Goal: Find contact information: Obtain details needed to contact an individual or organization

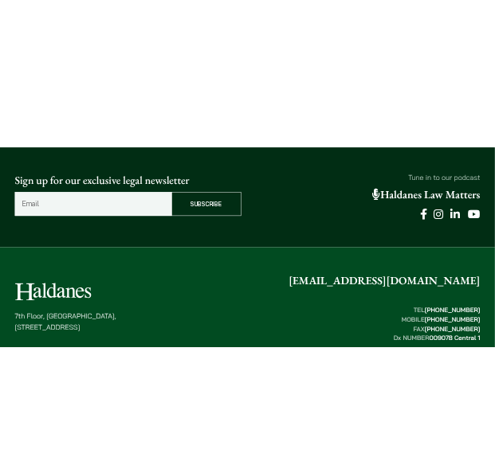
scroll to position [4061, 0]
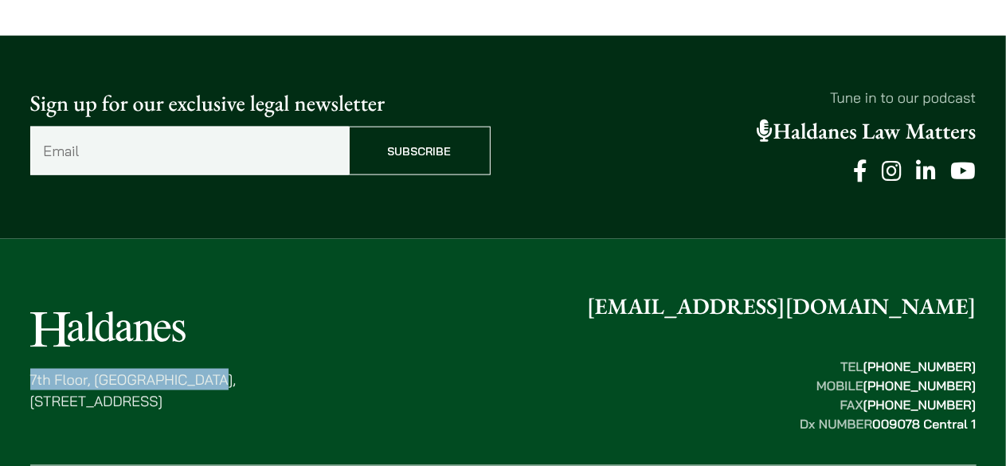
drag, startPoint x: 32, startPoint y: 261, endPoint x: 206, endPoint y: 254, distance: 174.6
click at [206, 369] on p "[STREET_ADDRESS]" at bounding box center [133, 390] width 206 height 43
copy p "7th Floor, [GEOGRAPHIC_DATA],"
click at [288, 290] on div "[STREET_ADDRESS] [EMAIL_ADDRESS][DOMAIN_NAME] TEL  [PHONE_NUMBER] MOBILE  [PHON…" at bounding box center [503, 361] width 947 height 143
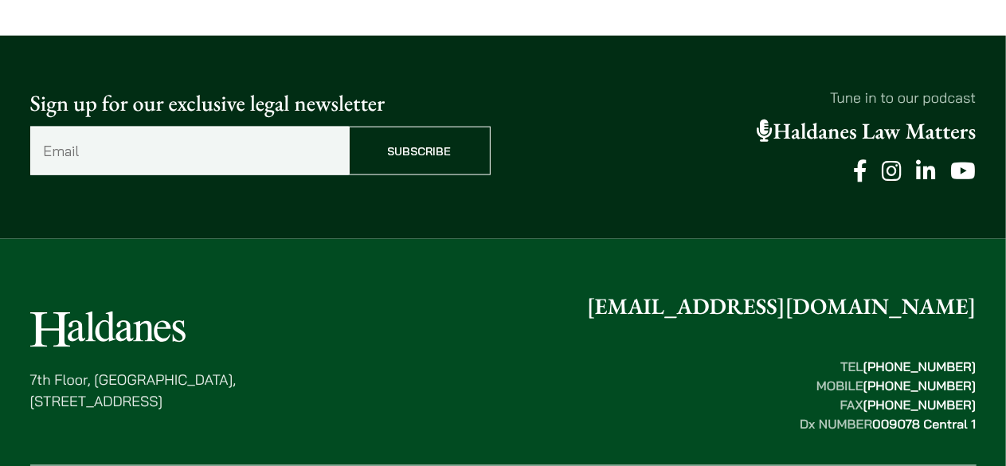
drag, startPoint x: 289, startPoint y: 267, endPoint x: 0, endPoint y: 291, distance: 290.2
click at [0, 291] on footer "[STREET_ADDRESS] [EMAIL_ADDRESS][DOMAIN_NAME] TEL  [PHONE_NUMBER] MOBILE  [PHON…" at bounding box center [503, 415] width 1006 height 352
copy p "[STREET_ADDRESS]"
click at [392, 290] on div "[STREET_ADDRESS] [EMAIL_ADDRESS][DOMAIN_NAME] TEL  [PHONE_NUMBER] MOBILE  [PHON…" at bounding box center [503, 361] width 947 height 143
drag, startPoint x: 915, startPoint y: 245, endPoint x: 973, endPoint y: 238, distance: 58.5
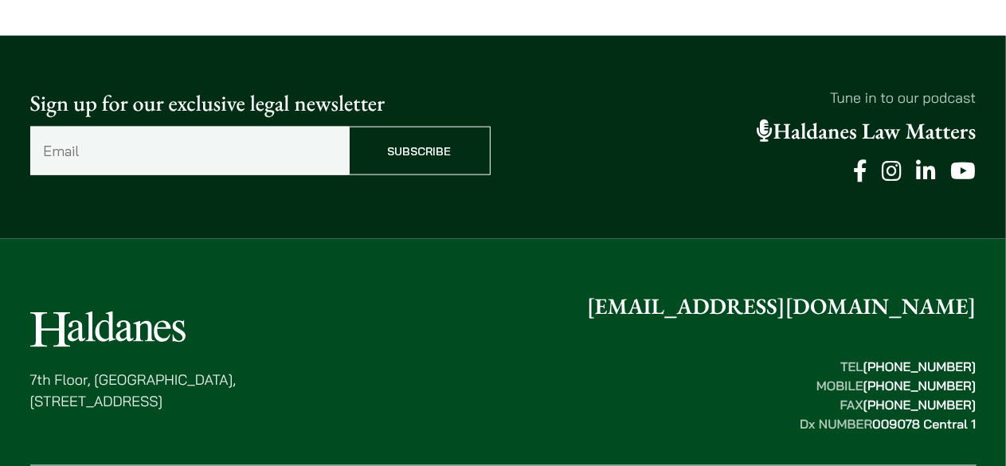
click at [973, 359] on mark "[PHONE_NUMBER]" at bounding box center [920, 367] width 113 height 16
copy mark "2868 1234"
click at [443, 290] on div "[STREET_ADDRESS] [EMAIL_ADDRESS][DOMAIN_NAME] TEL  [PHONE_NUMBER] MOBILE  [PHON…" at bounding box center [503, 361] width 947 height 143
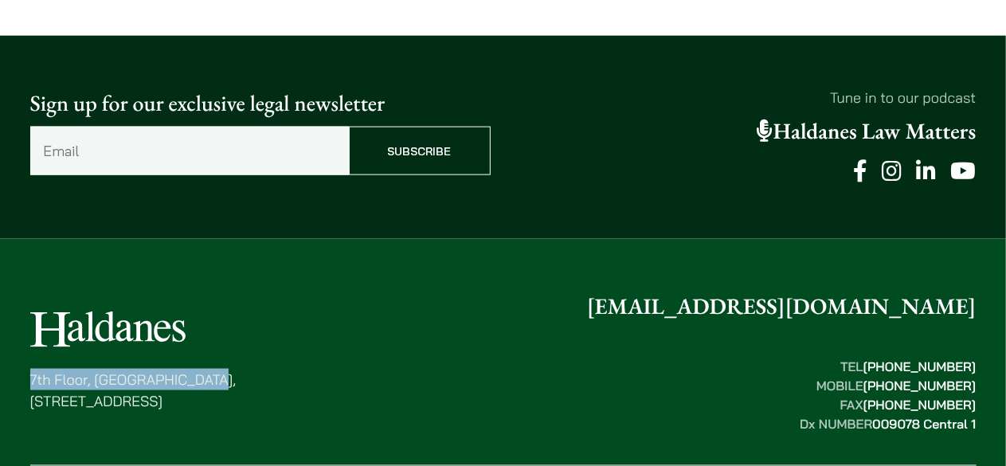
drag, startPoint x: 30, startPoint y: 254, endPoint x: 260, endPoint y: 265, distance: 229.8
click at [237, 369] on p "[STREET_ADDRESS]" at bounding box center [133, 390] width 206 height 43
copy p "7th Floor, [GEOGRAPHIC_DATA],"
click at [276, 290] on div "[STREET_ADDRESS] [EMAIL_ADDRESS][DOMAIN_NAME] TEL  [PHONE_NUMBER] MOBILE  [PHON…" at bounding box center [503, 361] width 947 height 143
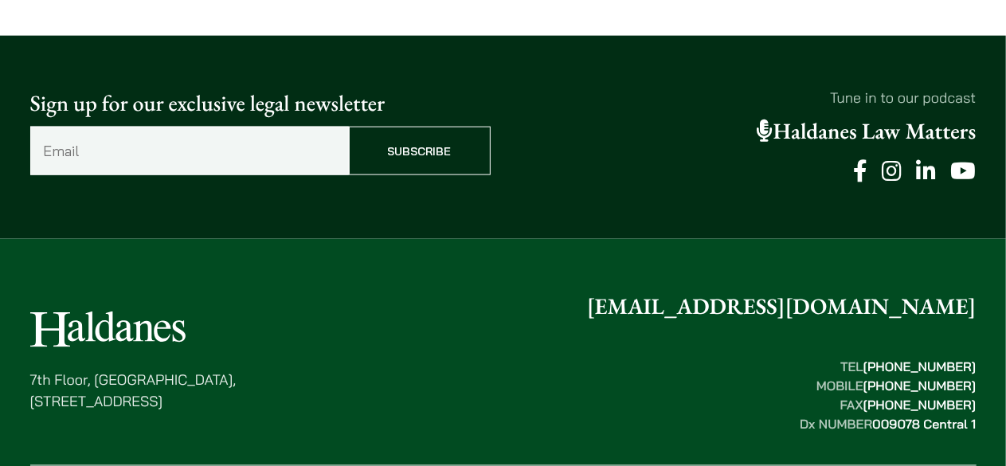
drag, startPoint x: 291, startPoint y: 274, endPoint x: 17, endPoint y: 285, distance: 274.3
click at [17, 290] on div "[STREET_ADDRESS] [EMAIL_ADDRESS][DOMAIN_NAME] TEL  [PHONE_NUMBER] MOBILE  [PHON…" at bounding box center [504, 422] width 1004 height 264
copy p "[STREET_ADDRESS]"
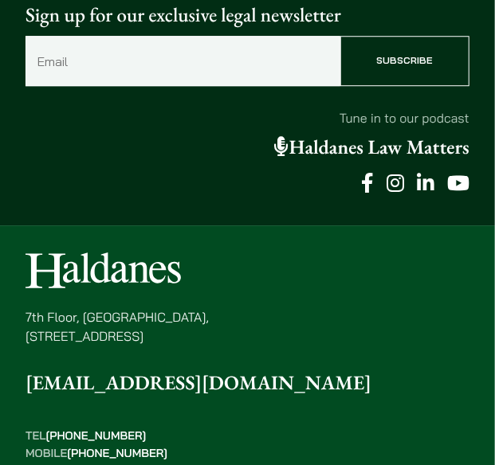
scroll to position [4073, 0]
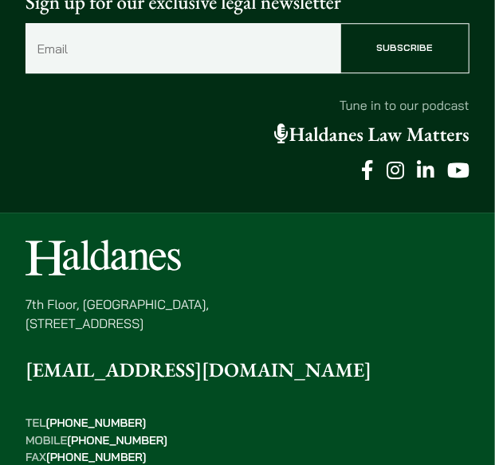
click at [147, 416] on mark "[PHONE_NUMBER]" at bounding box center [96, 423] width 100 height 14
drag, startPoint x: 394, startPoint y: 224, endPoint x: 335, endPoint y: 236, distance: 60.2
click at [335, 415] on p "TEL  [PHONE_NUMBER] MOBILE  [PHONE_NUMBER] FAX  [PHONE_NUMBER] Dx NUMBER  00907…" at bounding box center [198, 449] width 346 height 68
copy mark "2868 1234"
click at [182, 295] on p "[STREET_ADDRESS]" at bounding box center [116, 314] width 183 height 38
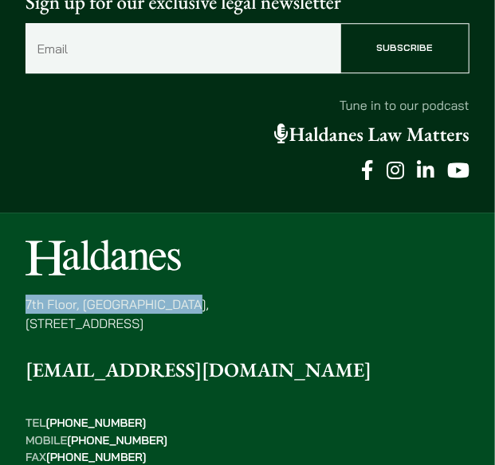
drag, startPoint x: 185, startPoint y: 243, endPoint x: 25, endPoint y: 247, distance: 159.4
click at [25, 295] on p "[STREET_ADDRESS]" at bounding box center [116, 314] width 183 height 38
copy p "7th Floor, [GEOGRAPHIC_DATA],"
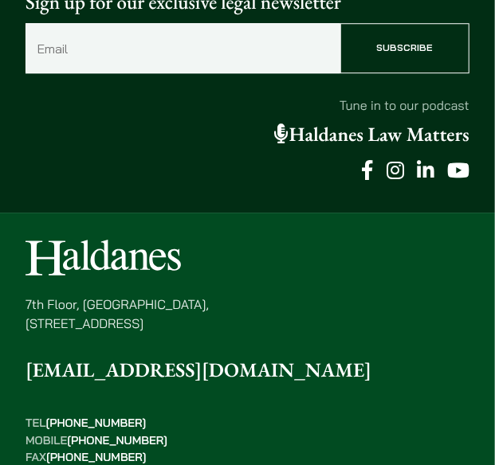
drag, startPoint x: 241, startPoint y: 264, endPoint x: 25, endPoint y: 270, distance: 215.2
click at [25, 270] on div "[STREET_ADDRESS] [EMAIL_ADDRESS][DOMAIN_NAME] TEL  [PHONE_NUMBER] MOBILE  [PHON…" at bounding box center [247, 361] width 444 height 243
copy p "[STREET_ADDRESS]"
drag, startPoint x: 388, startPoint y: 225, endPoint x: 335, endPoint y: 230, distance: 53.6
click at [335, 415] on p "TEL  [PHONE_NUMBER] MOBILE  [PHONE_NUMBER] FAX  [PHONE_NUMBER] Dx NUMBER  00907…" at bounding box center [198, 449] width 346 height 68
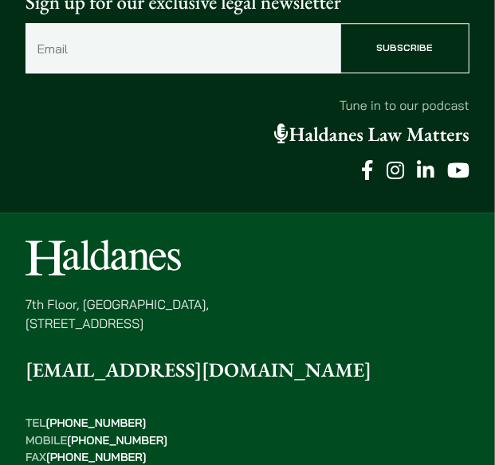
copy mark "2868 1234"
